Goal: Information Seeking & Learning: Learn about a topic

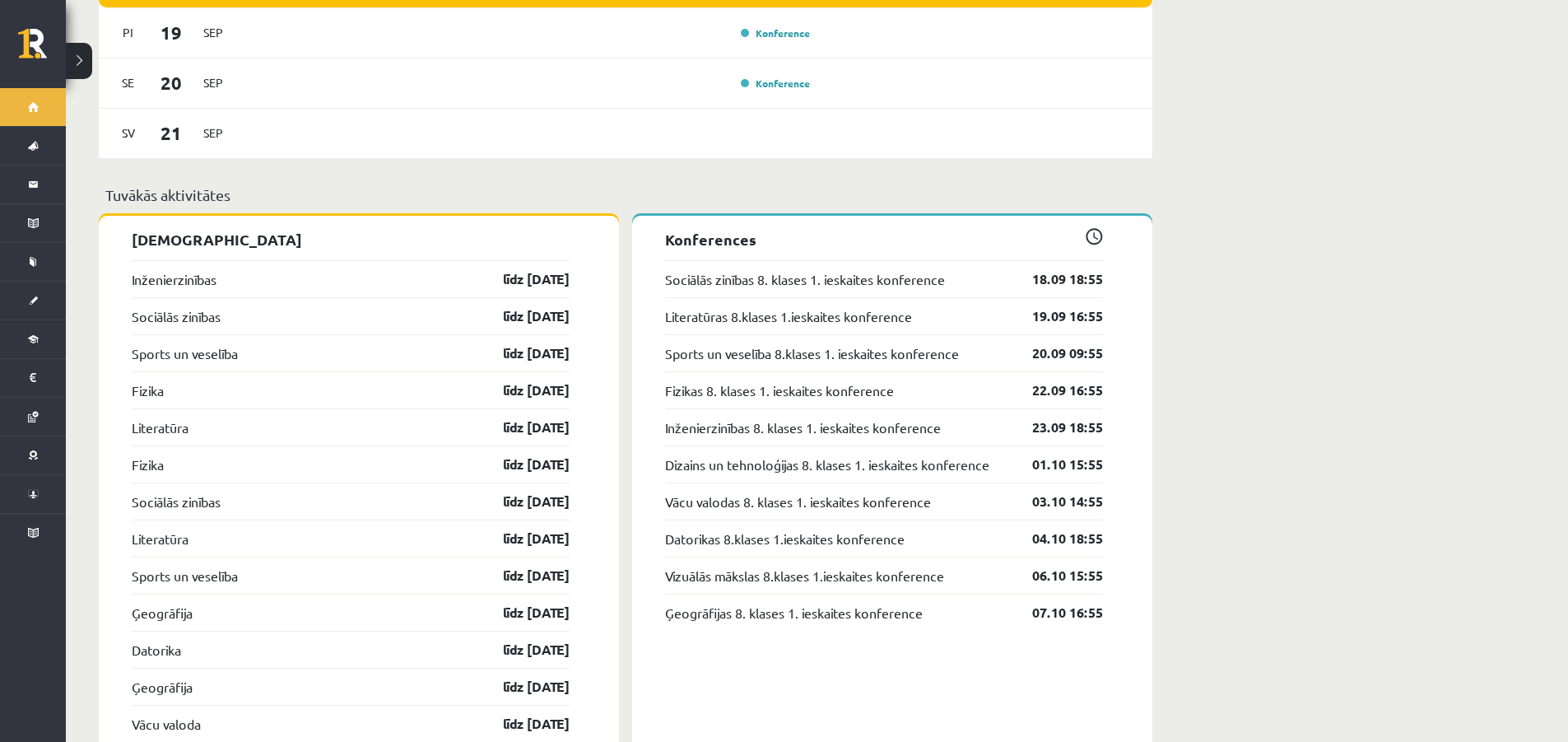
scroll to position [1564, 0]
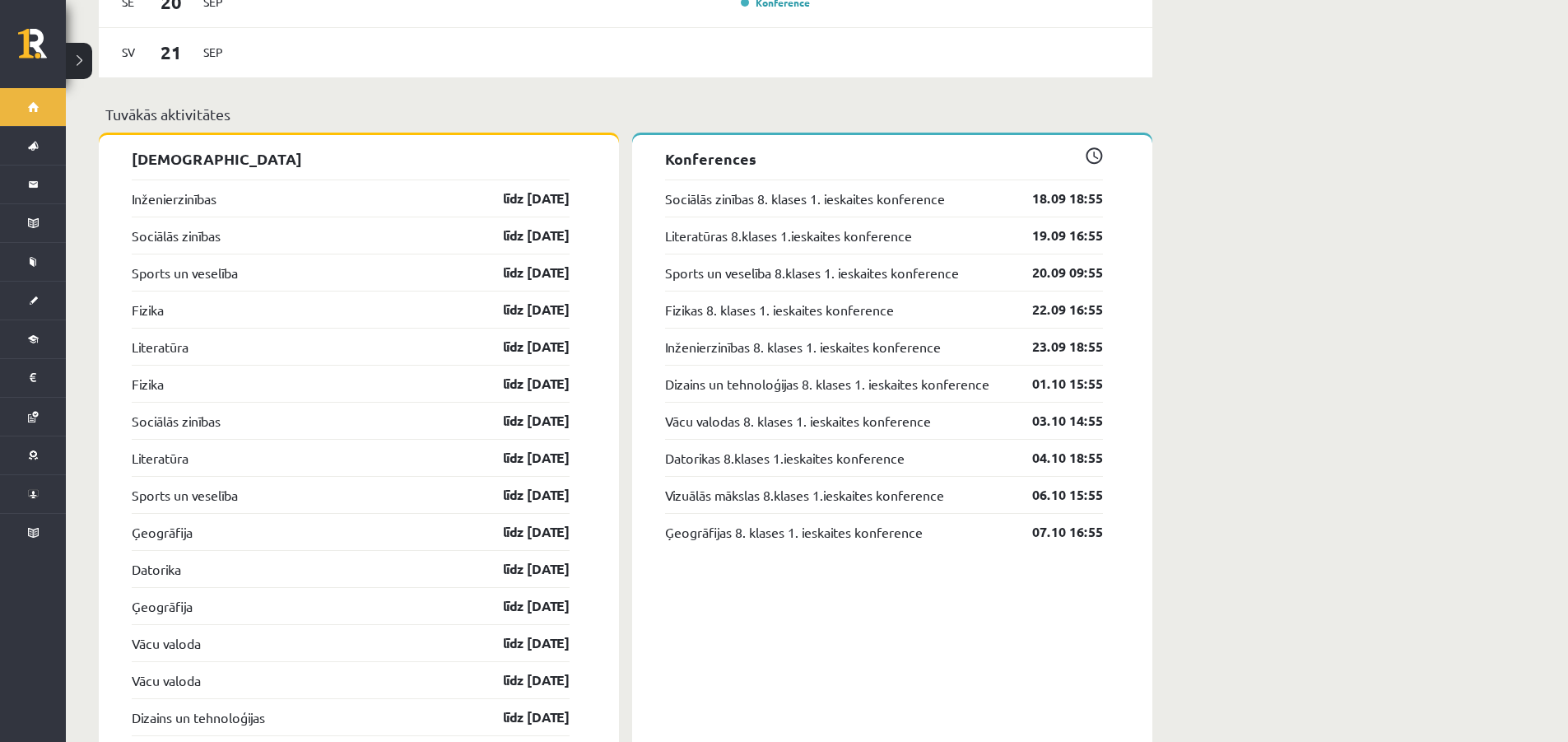
click at [355, 105] on p "Tuvākās aktivitātes" at bounding box center [625, 114] width 1041 height 22
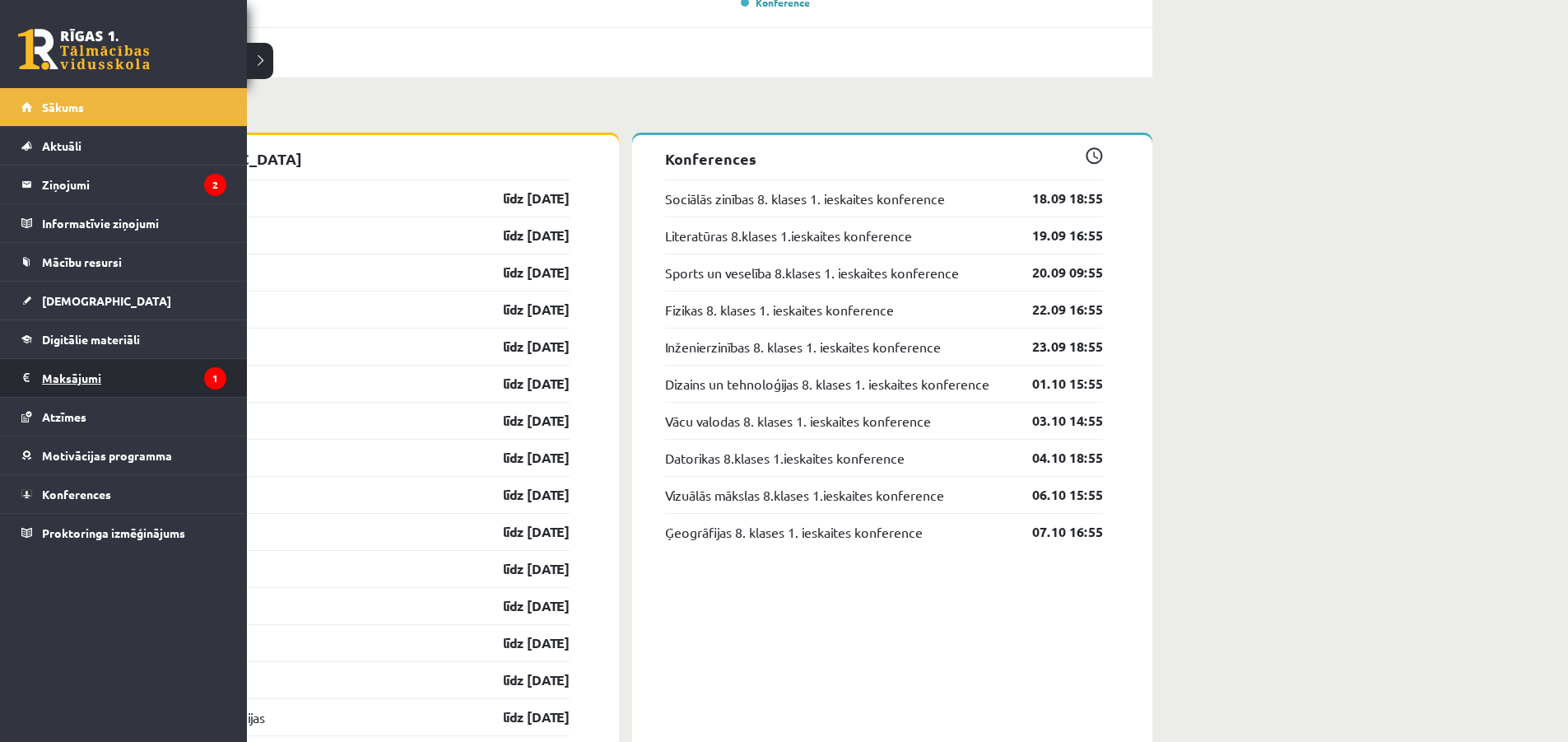
click at [63, 387] on legend "Maksājumi 1" at bounding box center [135, 378] width 185 height 38
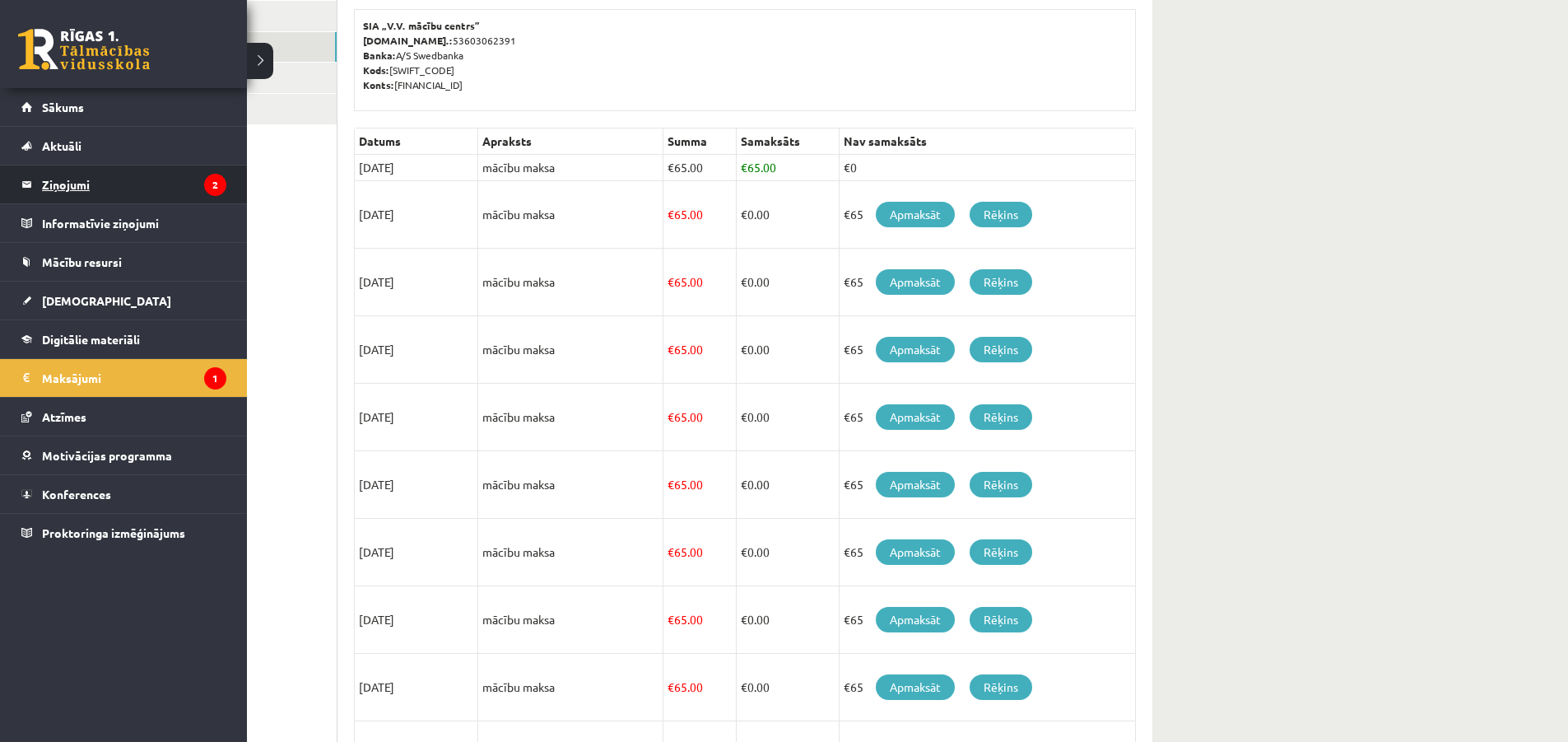
scroll to position [261, 0]
click at [146, 194] on legend "Ziņojumi 2" at bounding box center [135, 184] width 185 height 38
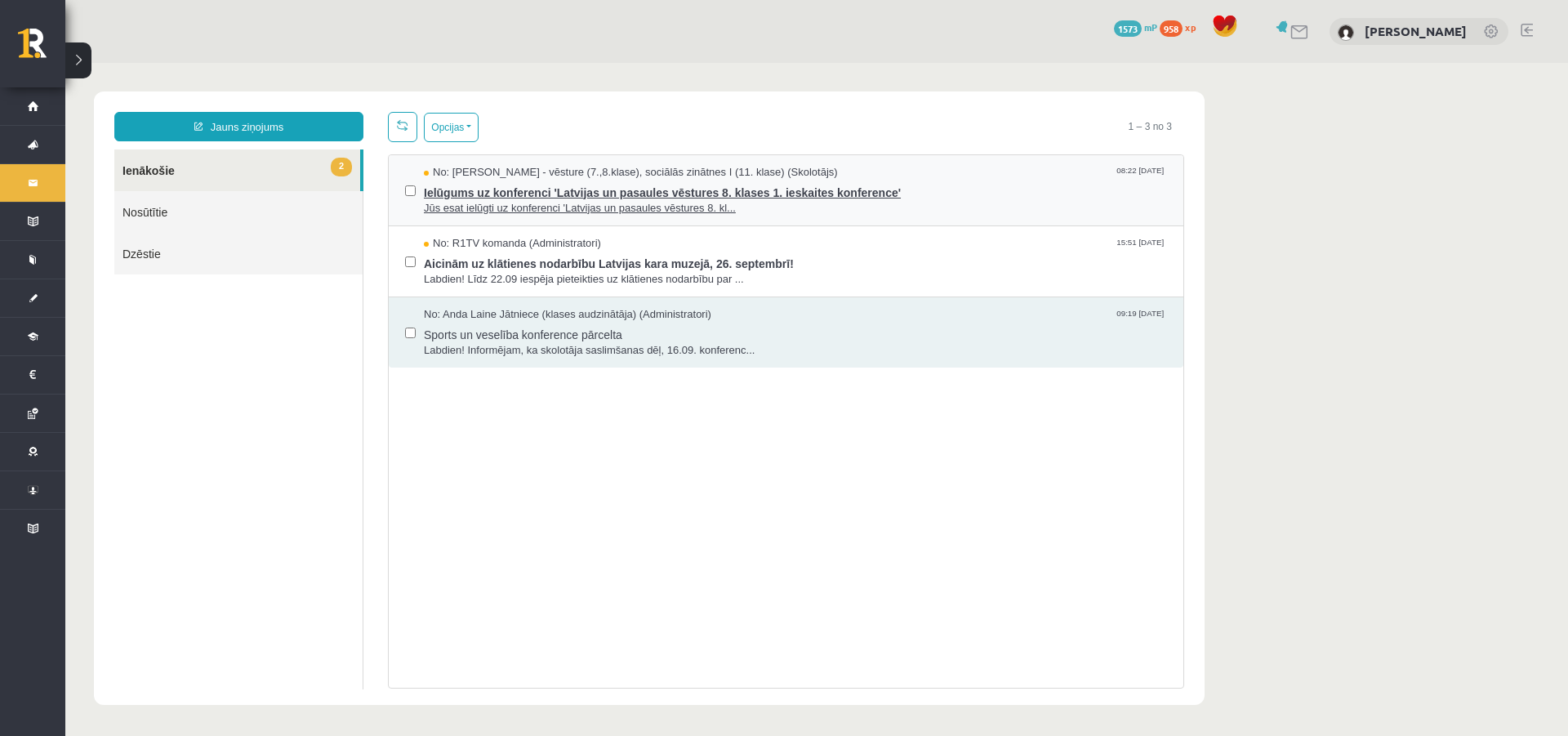
click at [458, 197] on span "Ielūgums uz konferenci 'Latvijas un pasaules vēstures 8. klases 1. ieskaites ko…" at bounding box center [795, 191] width 743 height 20
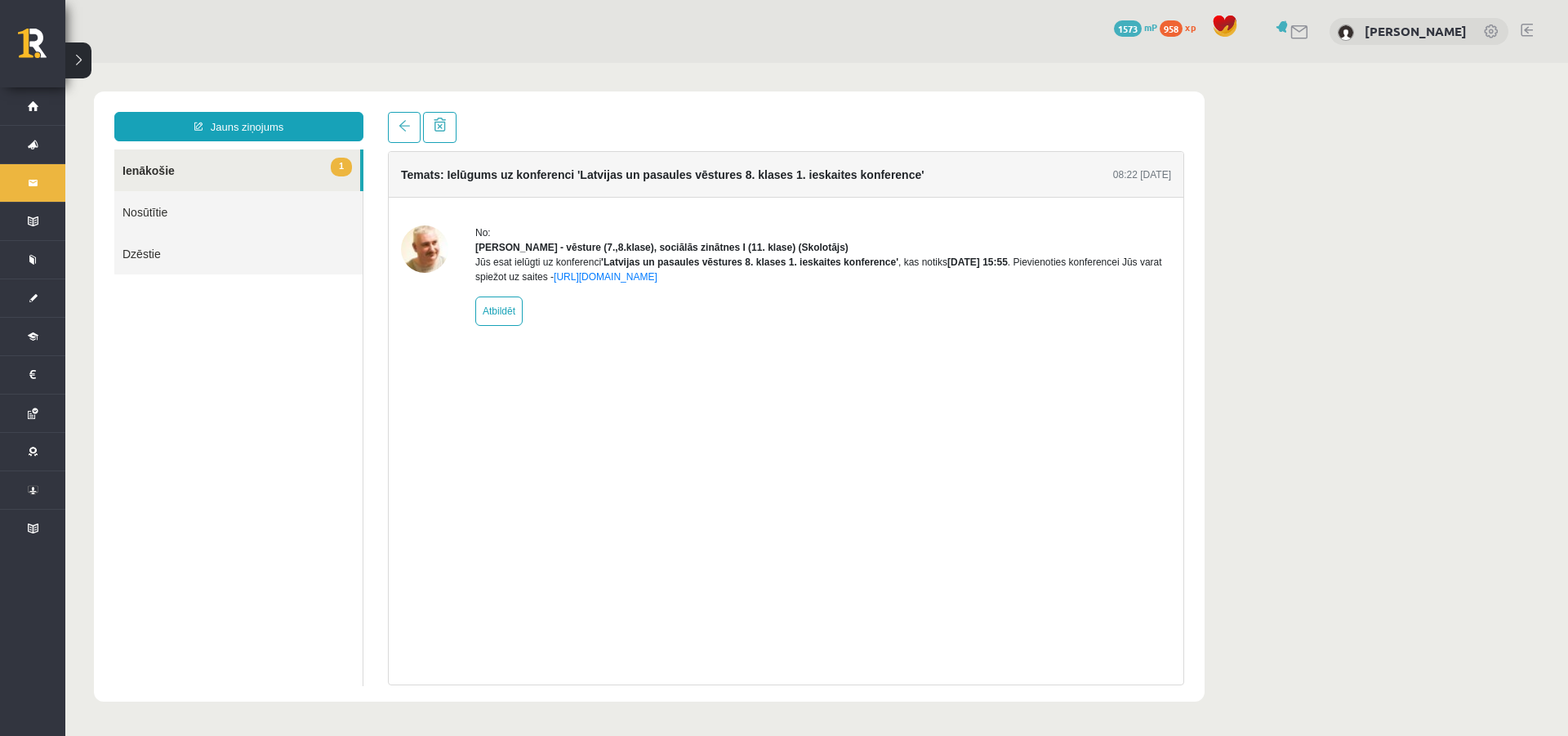
click at [309, 174] on link "1 Ienākošie" at bounding box center [237, 171] width 246 height 42
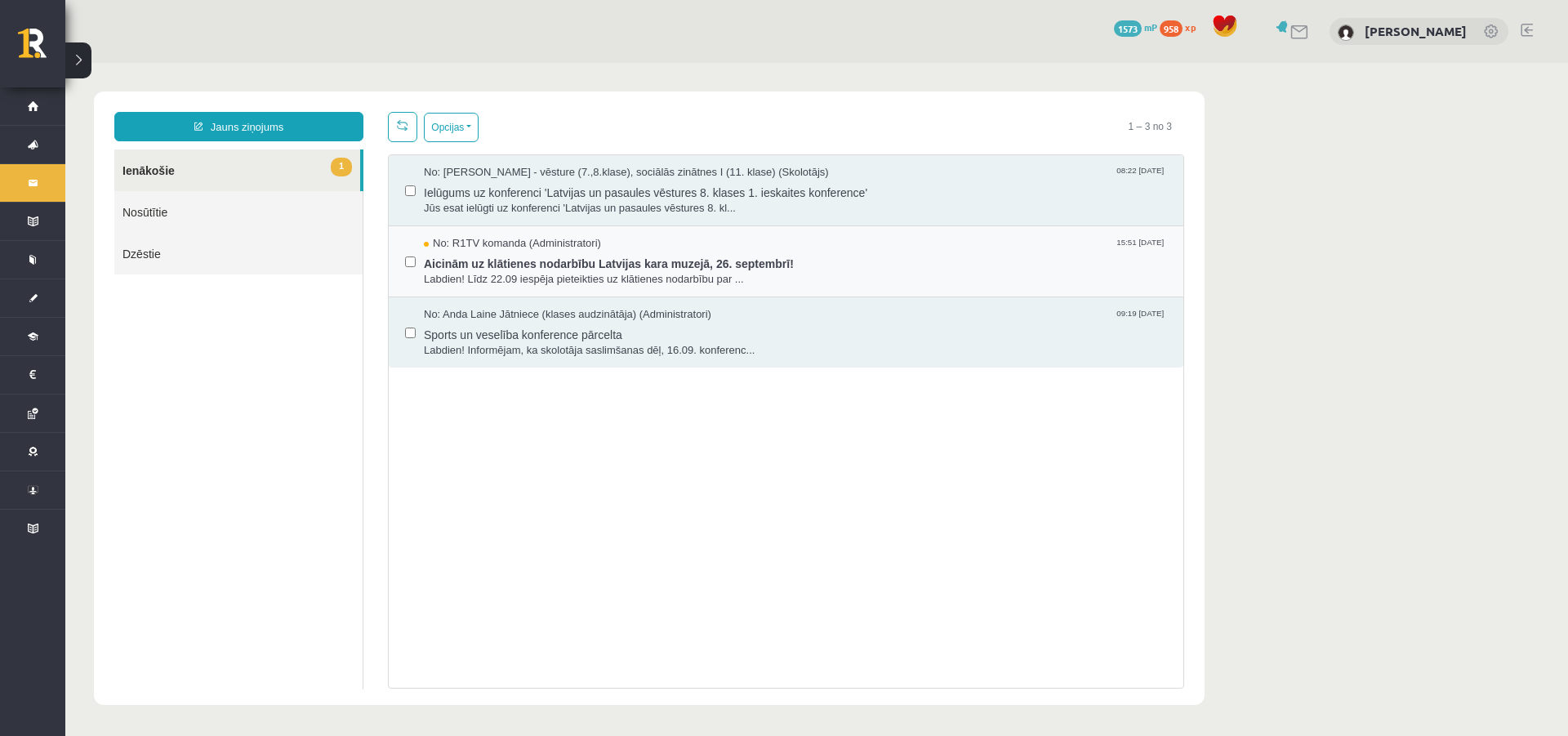
click at [415, 278] on div at bounding box center [410, 261] width 11 height 50
click at [452, 130] on button "Opcijas" at bounding box center [450, 127] width 55 height 29
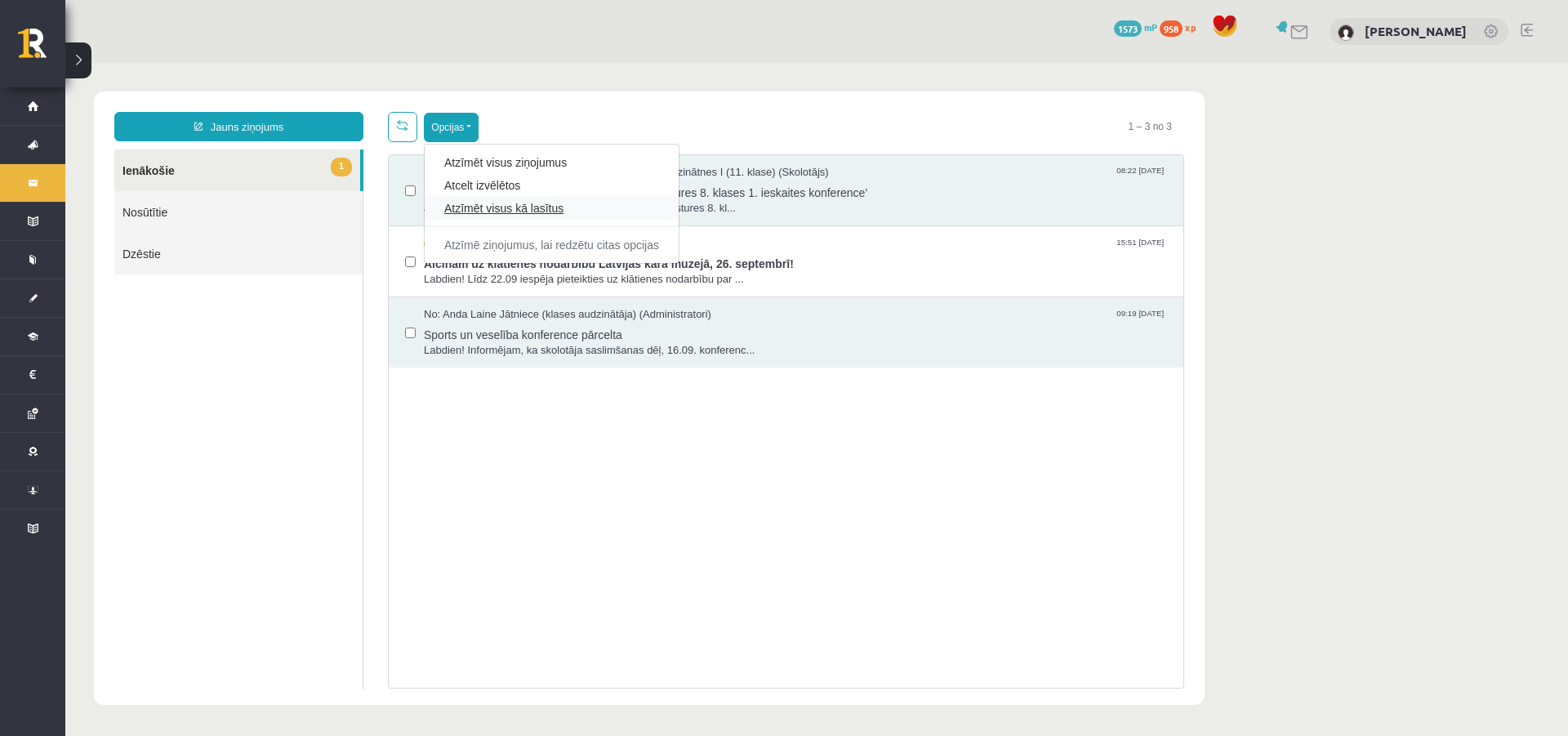
click at [474, 208] on link "Atzīmēt visus kā lasītus" at bounding box center [552, 208] width 215 height 16
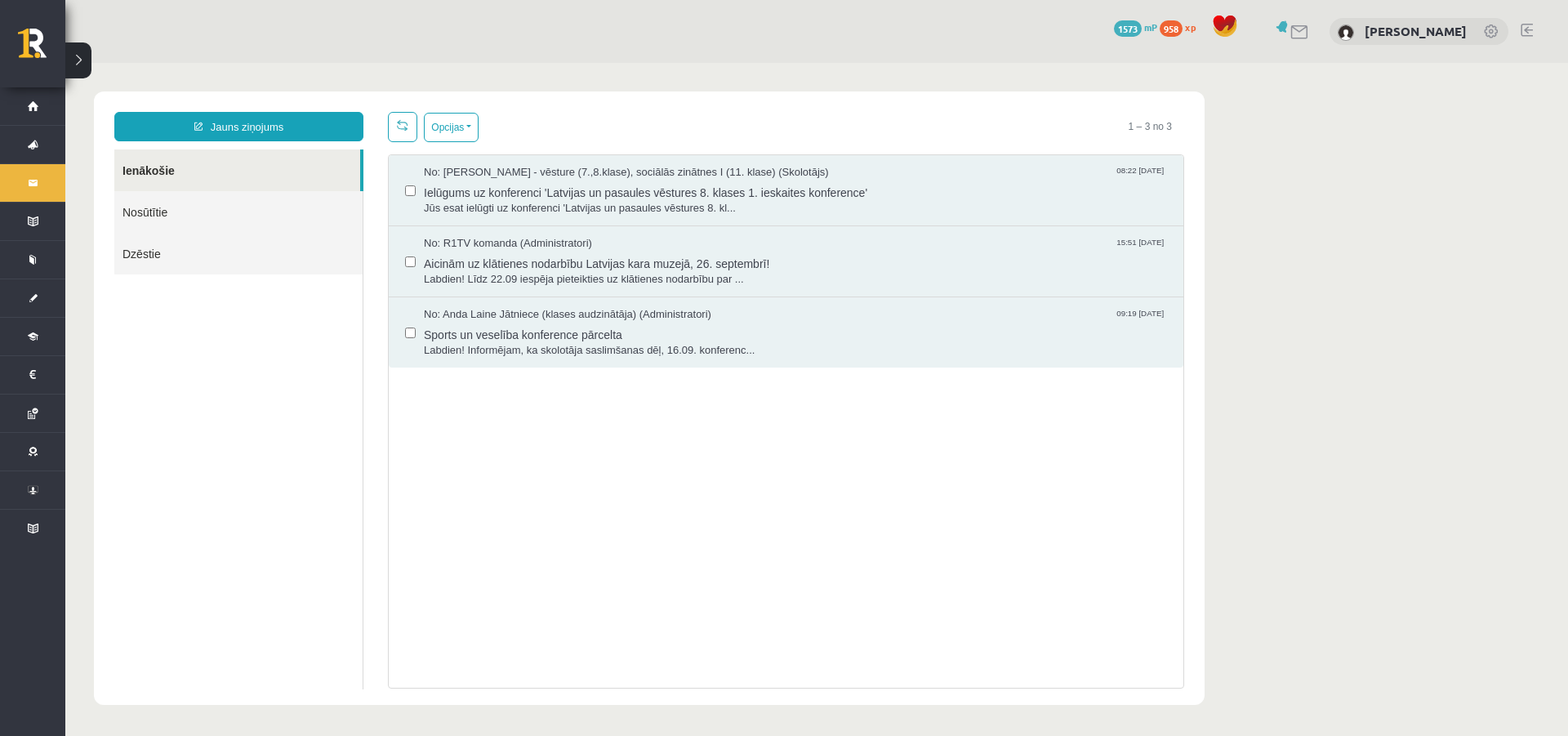
click at [234, 435] on ul "Ienākošie Nosūtītie Dzēstie" at bounding box center [239, 419] width 249 height 539
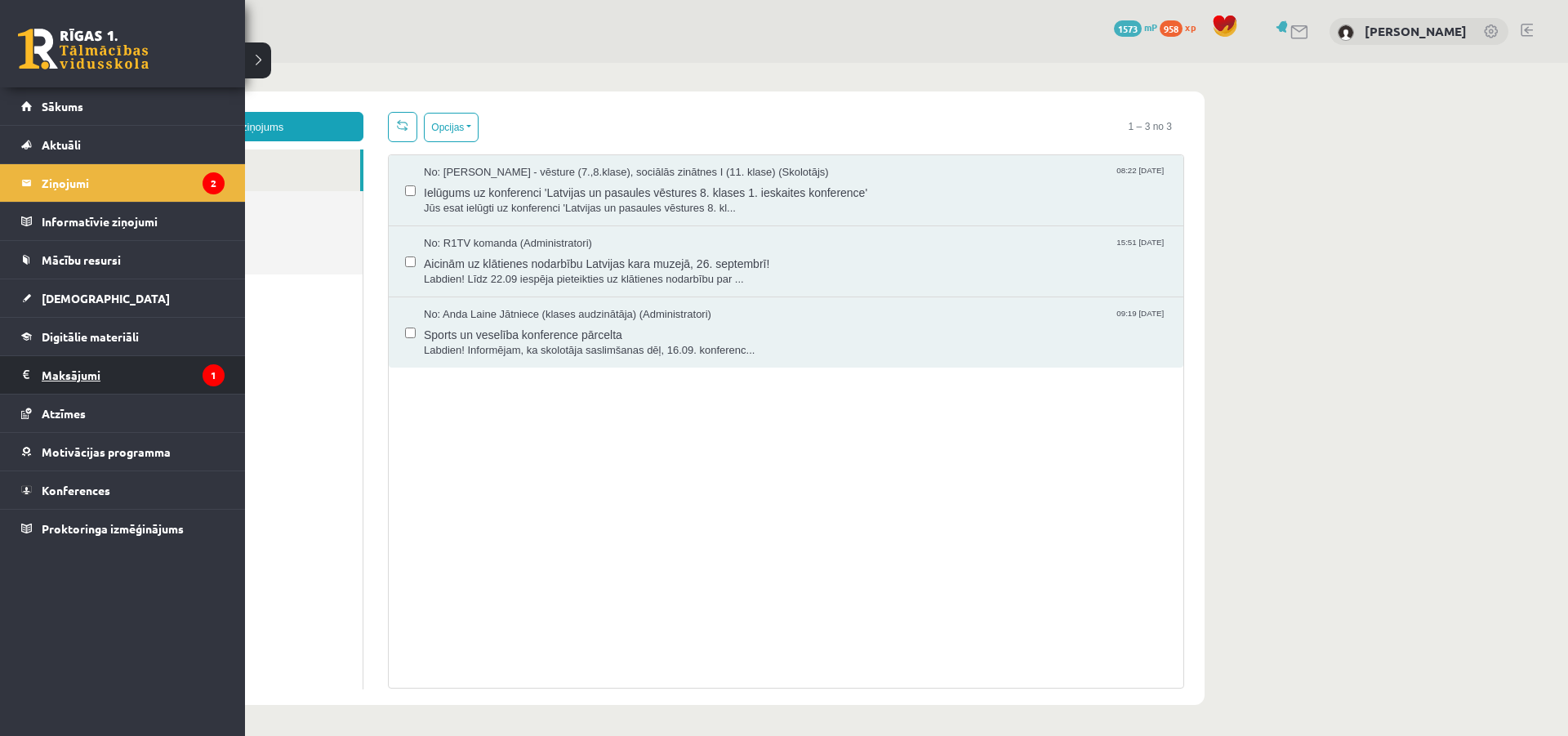
click at [52, 376] on legend "Maksājumi 1" at bounding box center [134, 375] width 183 height 38
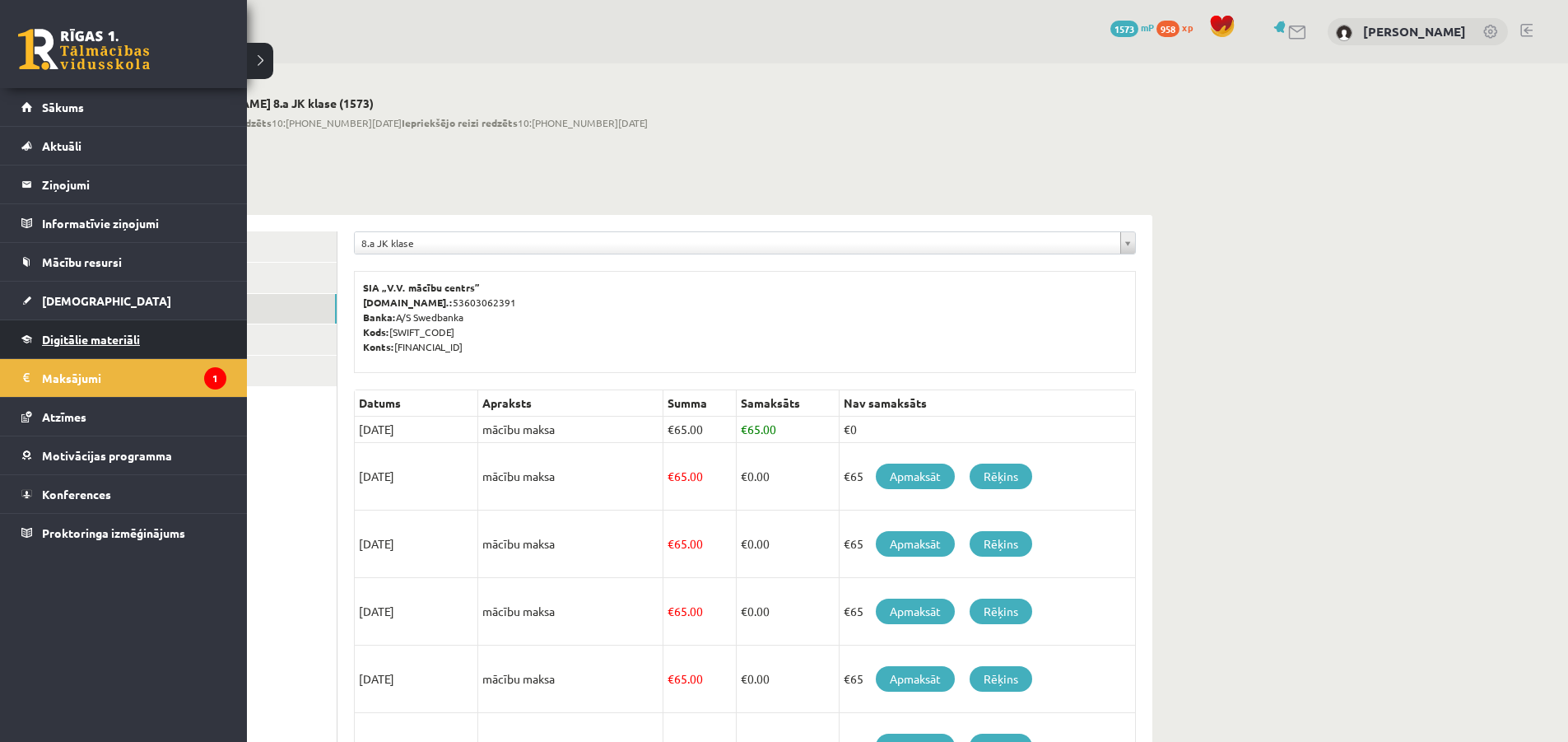
click at [55, 339] on span "Digitālie materiāli" at bounding box center [91, 339] width 98 height 14
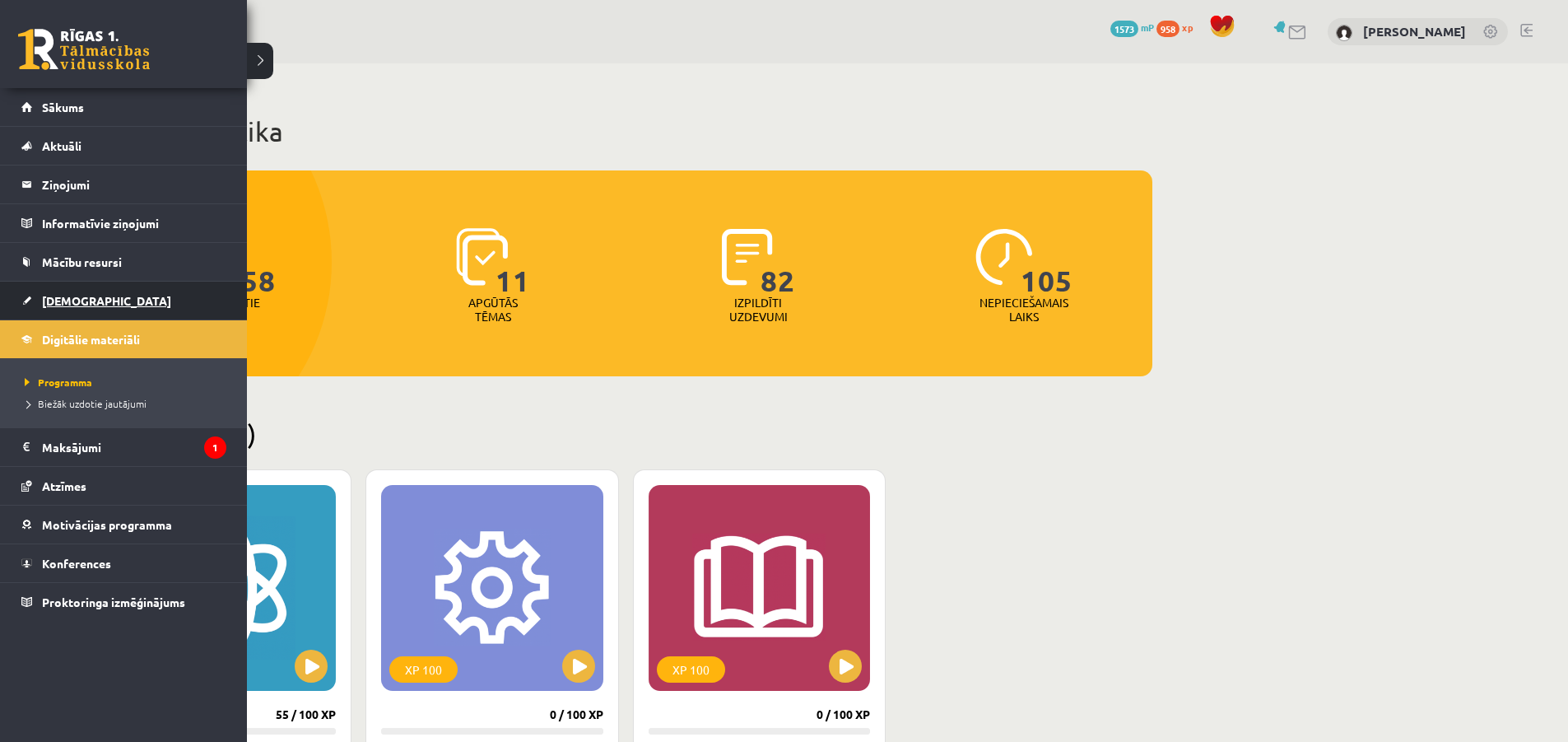
click at [53, 305] on span "[DEMOGRAPHIC_DATA]" at bounding box center [107, 300] width 130 height 14
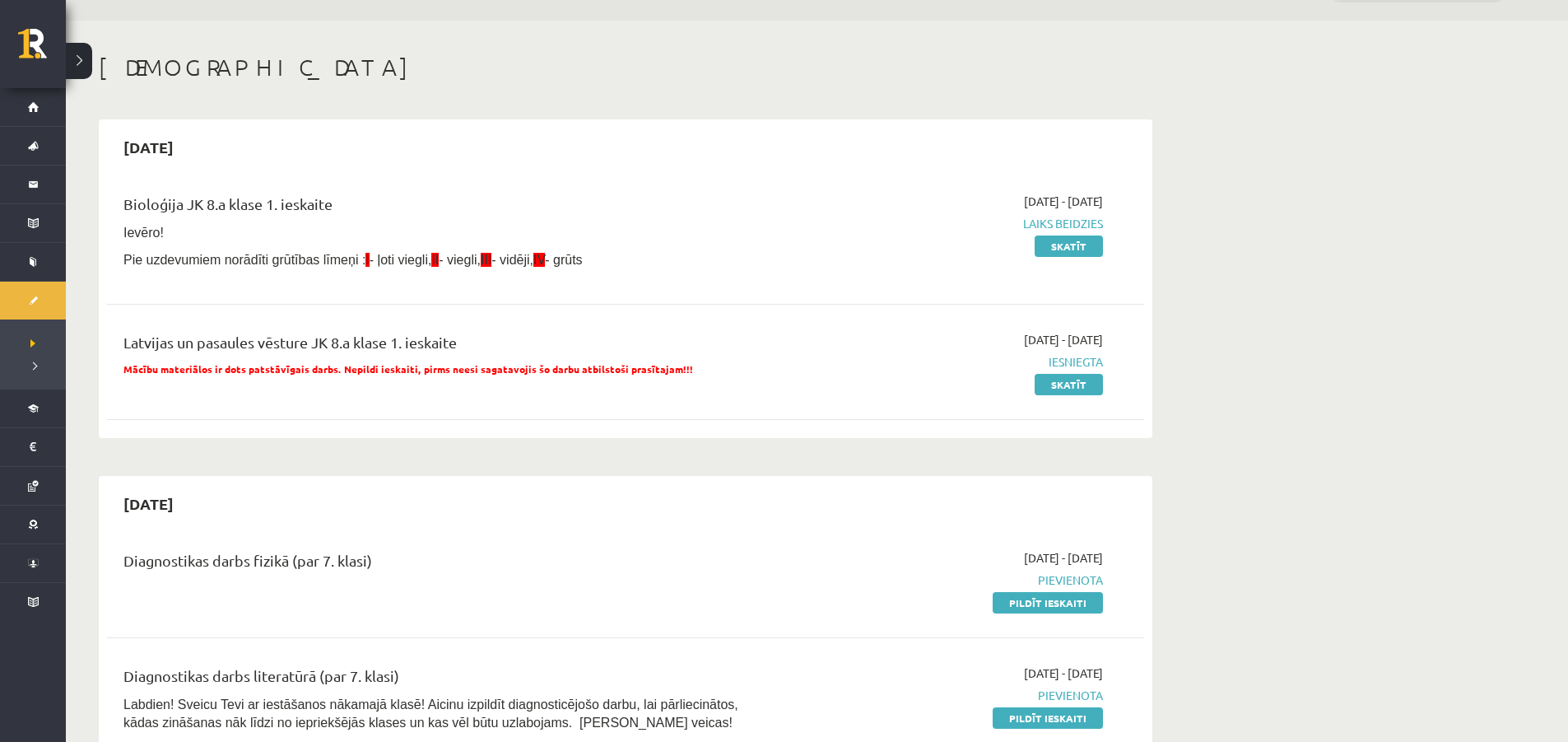
scroll to position [82, 0]
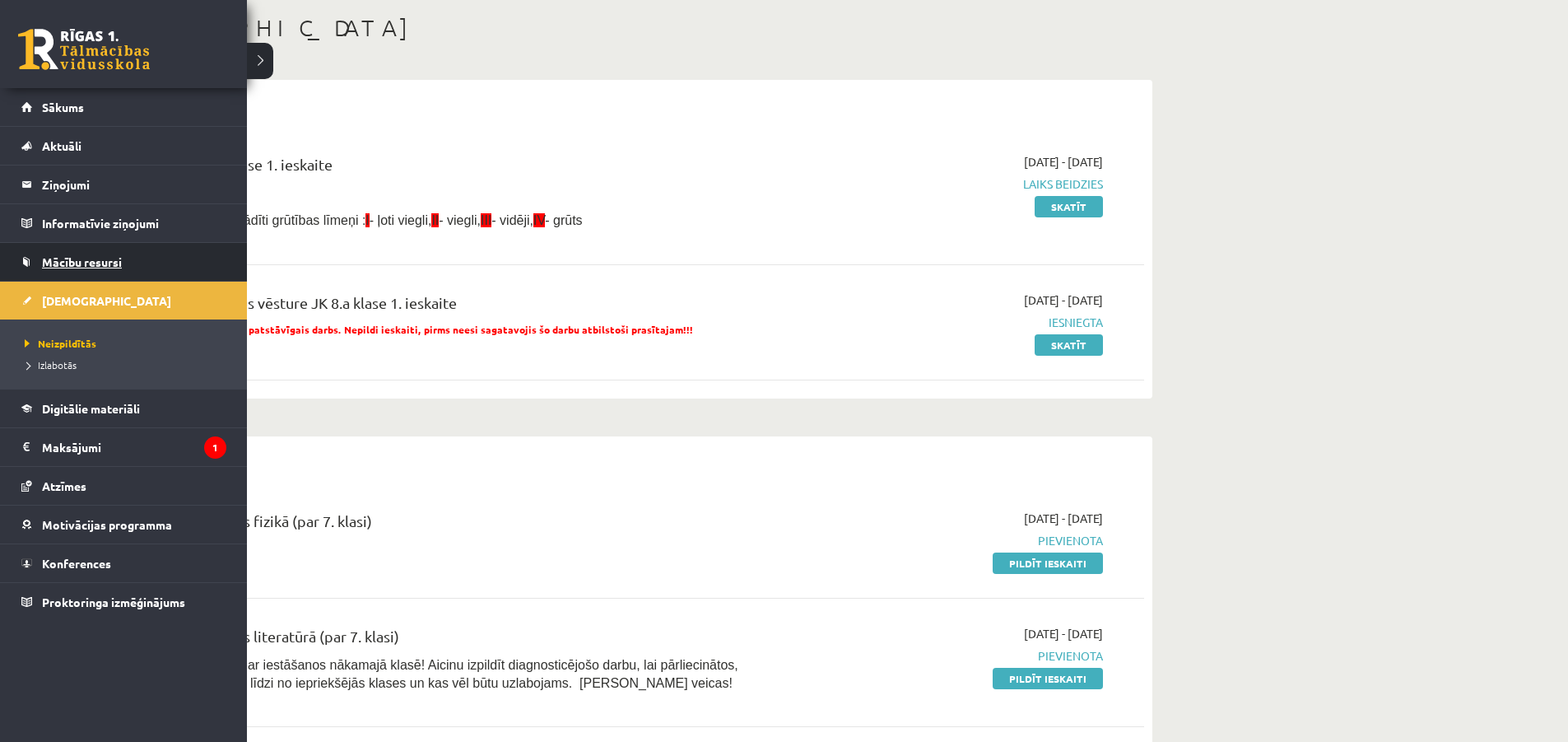
click at [127, 268] on link "Mācību resursi" at bounding box center [124, 262] width 205 height 38
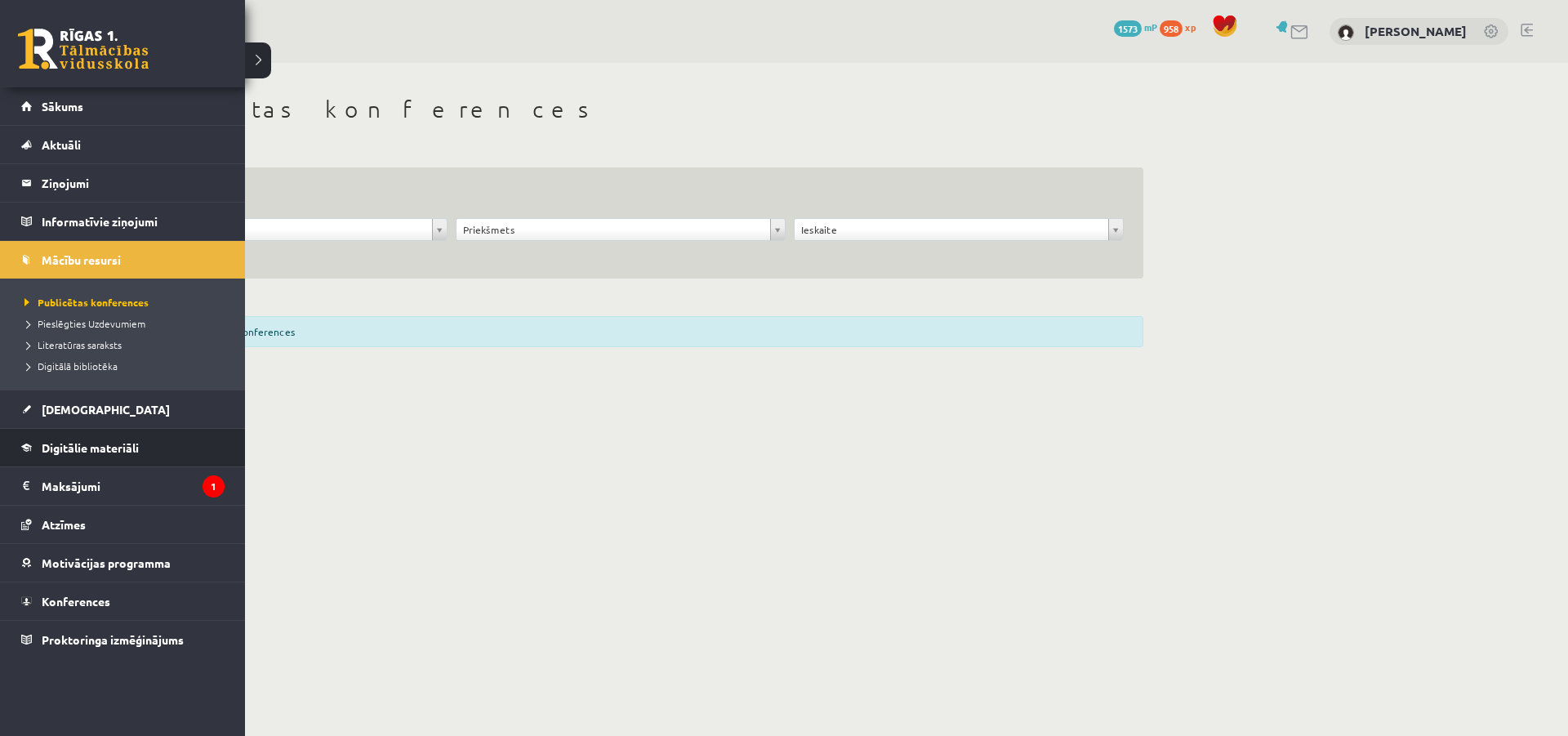
click at [18, 452] on li "Digitālie materiāli Programma Biežāk uzdotie jautājumi" at bounding box center [123, 447] width 245 height 39
click at [32, 449] on link "Digitālie materiāli" at bounding box center [123, 447] width 203 height 38
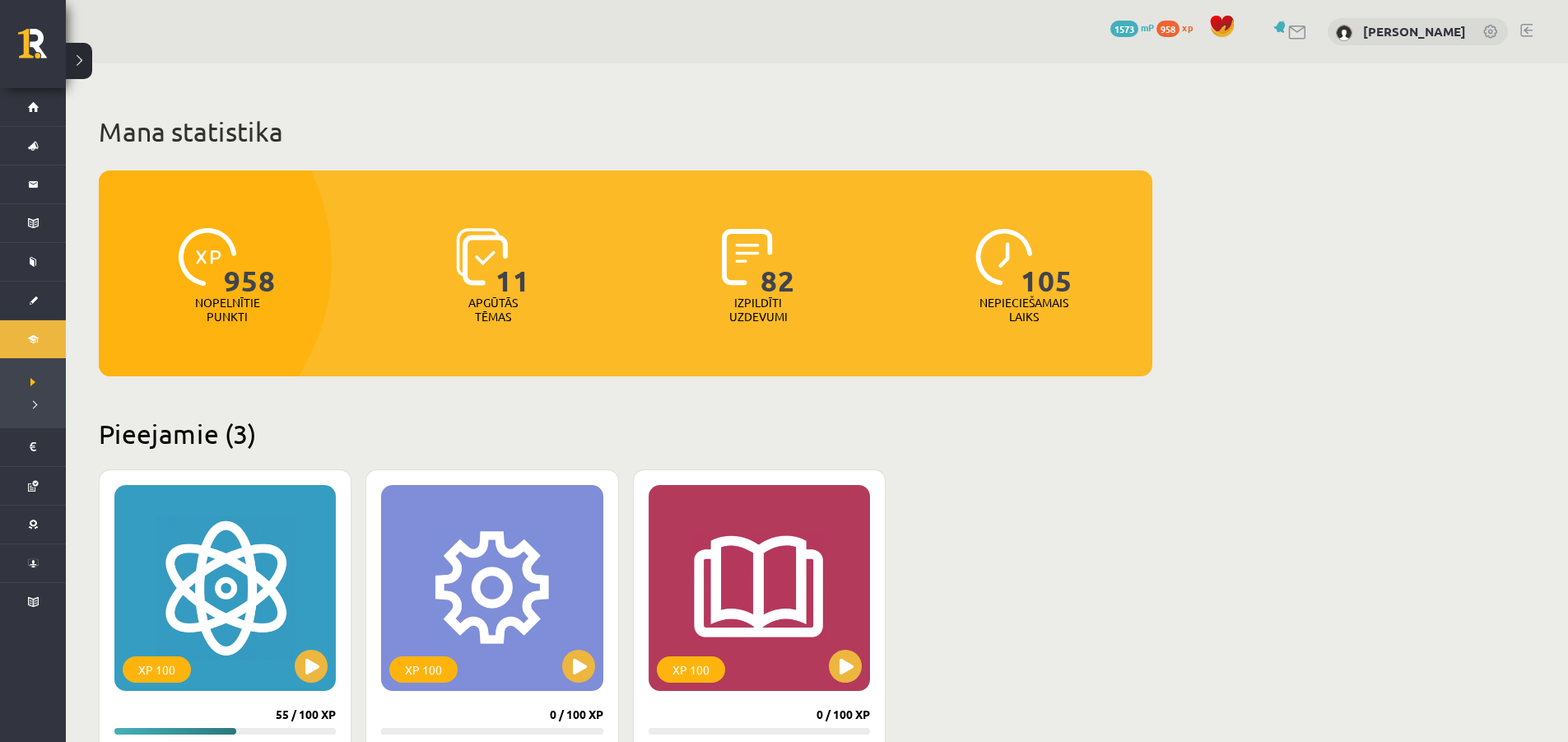
click at [344, 467] on div "Pieejamie (3) XP 100 55 / 100 XP Fizikas 8. klases 1. ieskaites mācību materiāl…" at bounding box center [626, 697] width 1053 height 560
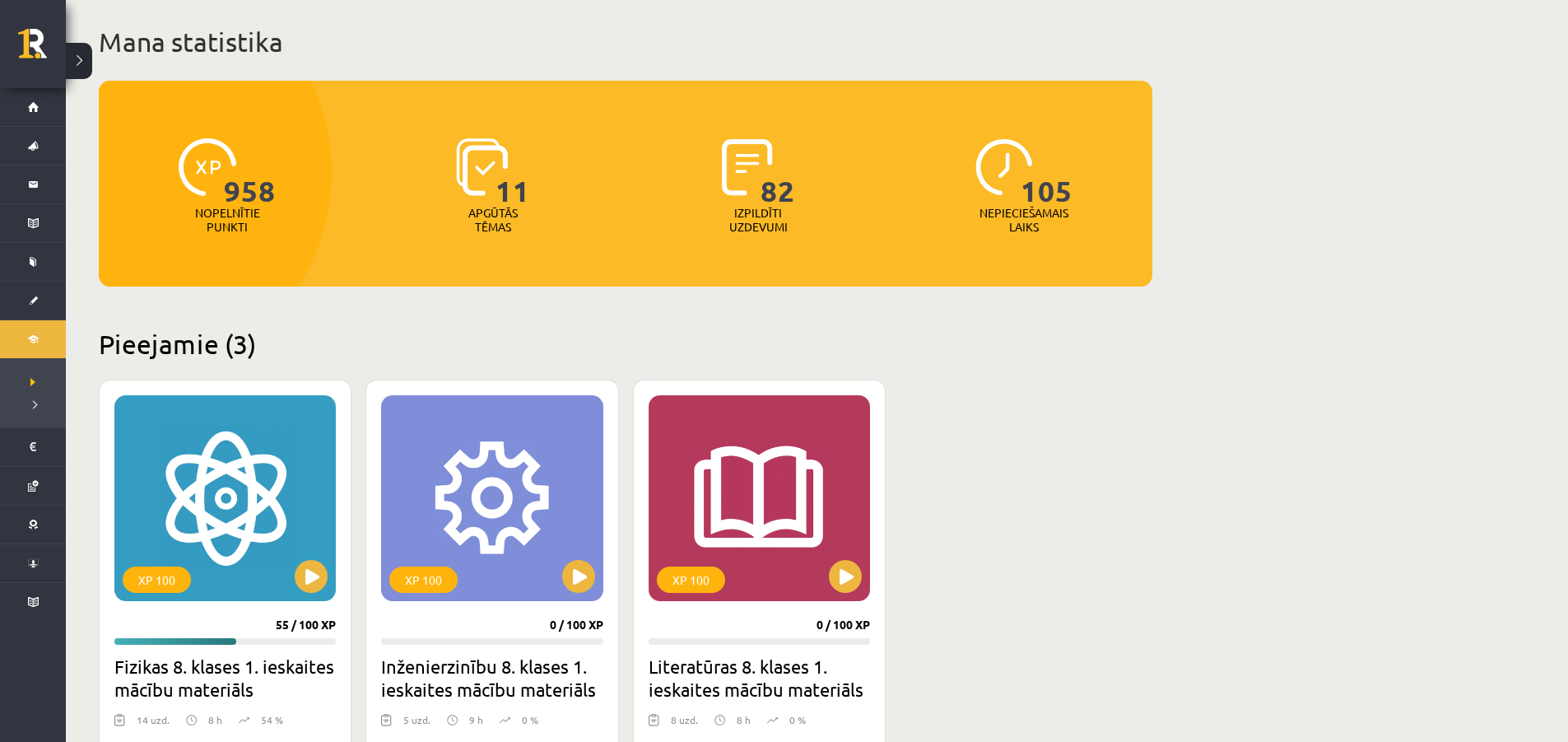
scroll to position [89, 0]
drag, startPoint x: 312, startPoint y: 327, endPoint x: 323, endPoint y: 329, distance: 11.2
drag, startPoint x: 1011, startPoint y: 473, endPoint x: 973, endPoint y: 230, distance: 246.0
click at [1018, 413] on div "XP 100 55 / 100 XP Fizikas 8. klases 1. ieskaites mācību materiāls 14 uzd. 8 h …" at bounding box center [626, 634] width 1053 height 508
